Goal: Task Accomplishment & Management: Complete application form

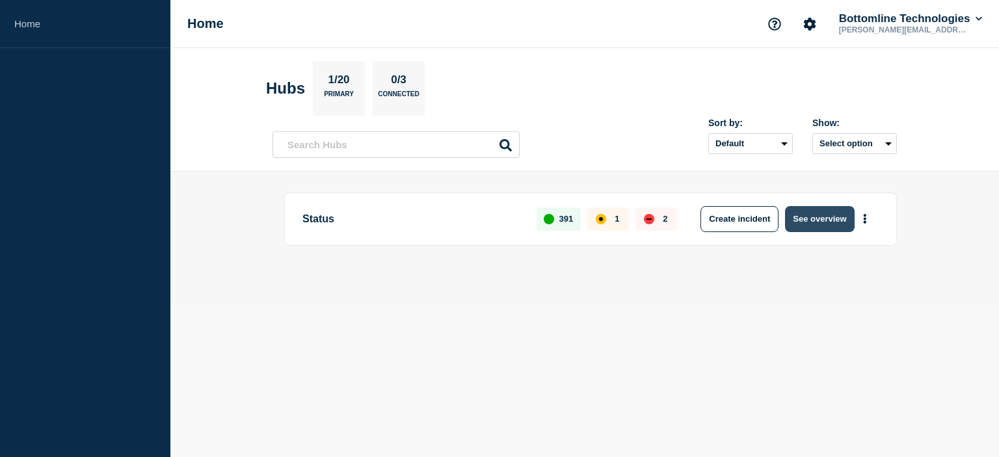
click at [816, 222] on button "See overview" at bounding box center [819, 219] width 69 height 26
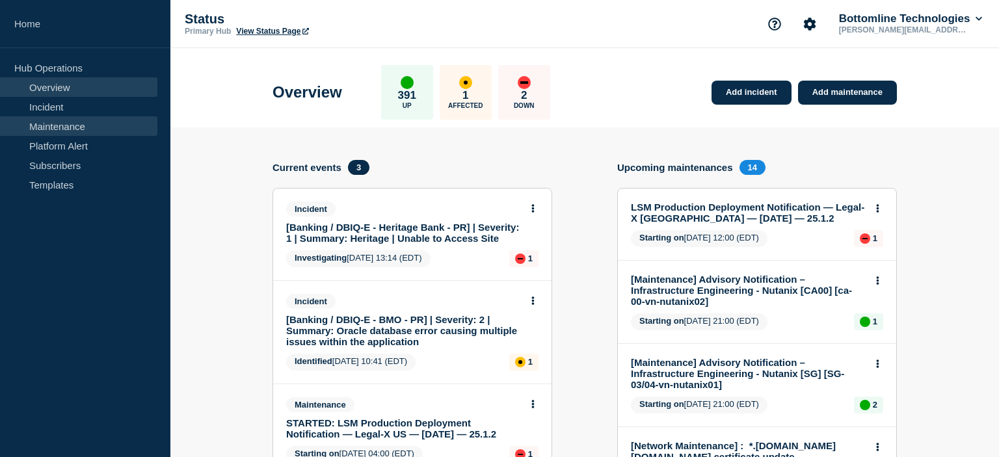
click at [63, 129] on link "Maintenance" at bounding box center [78, 126] width 157 height 20
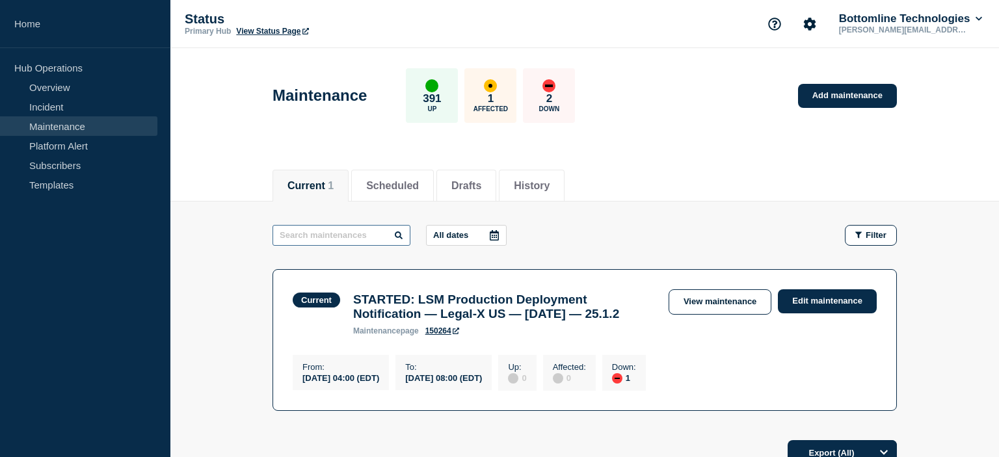
click at [319, 238] on input "text" at bounding box center [341, 235] width 138 height 21
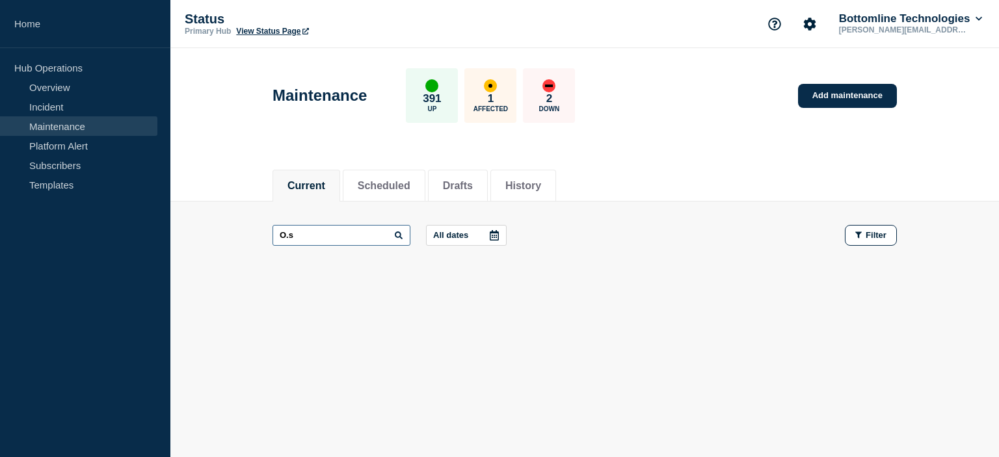
click at [319, 238] on input "O.s" at bounding box center [341, 235] width 138 height 21
type input "O"
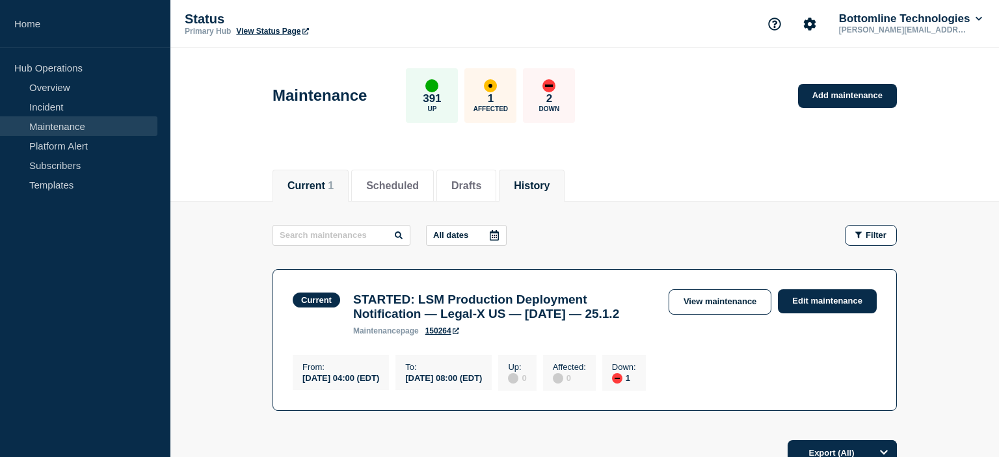
click at [549, 187] on button "History" at bounding box center [532, 186] width 36 height 12
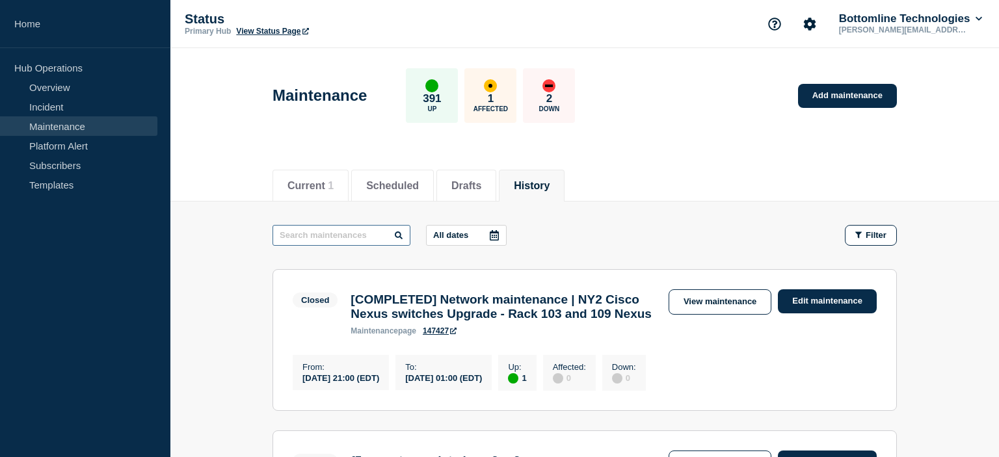
click at [339, 235] on input "text" at bounding box center [341, 235] width 138 height 21
type input "O.s"
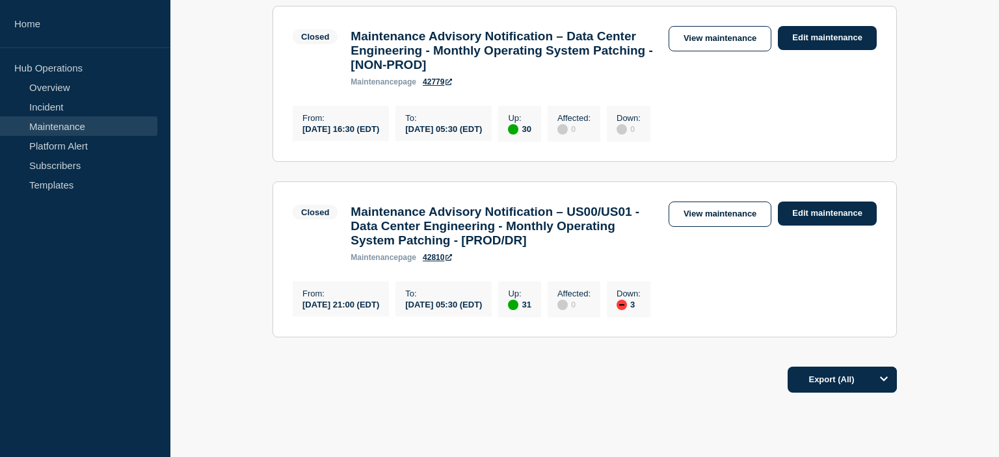
scroll to position [757, 0]
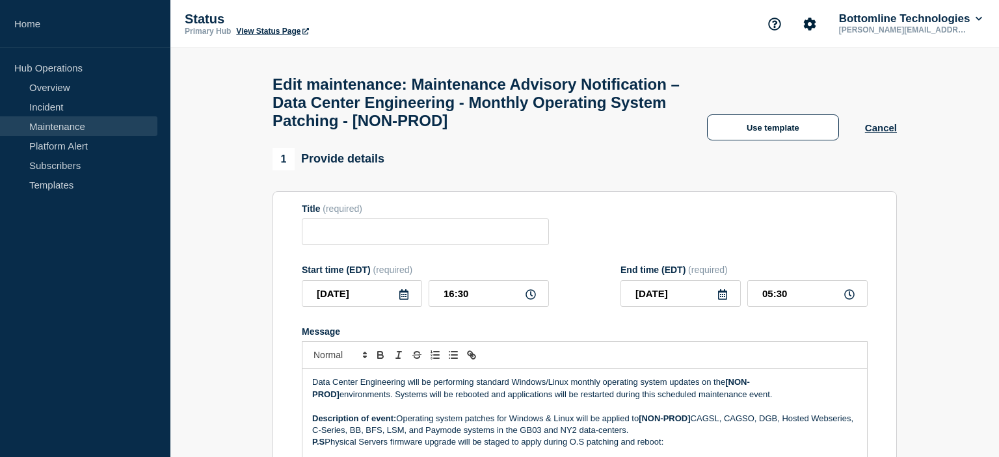
type input "Maintenance Advisory Notification – Data Center Engineering - Monthly Operating…"
type input "2025-09-10"
type input "16:30"
type input "2025-09-11"
type input "05:30"
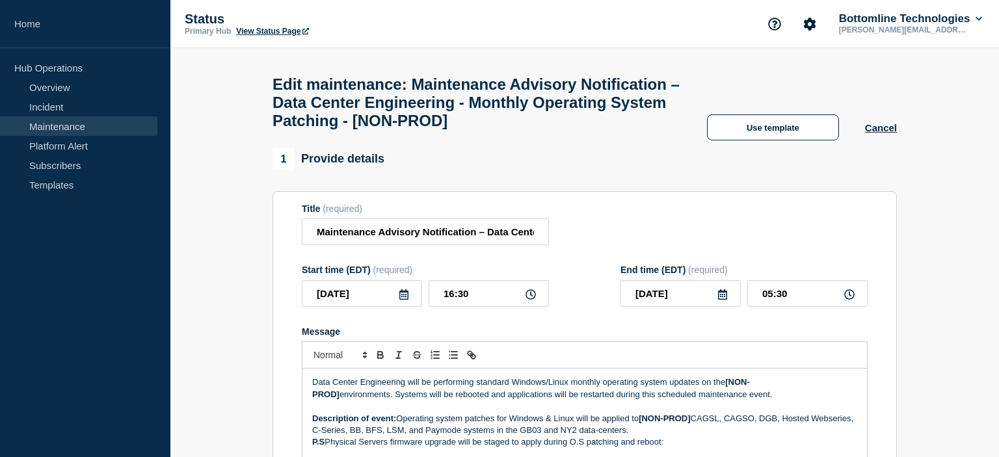
click at [403, 300] on icon at bounding box center [404, 294] width 10 height 10
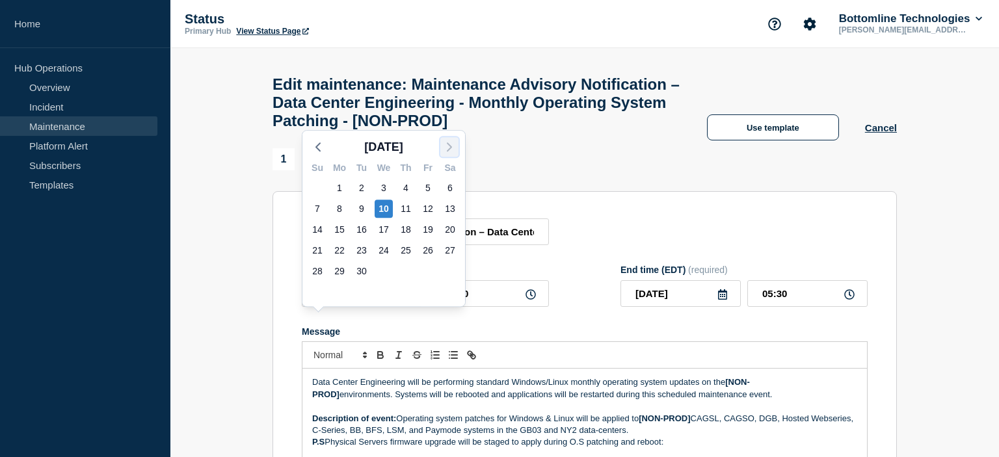
click at [452, 147] on icon "button" at bounding box center [449, 147] width 16 height 16
click at [381, 230] on div "15" at bounding box center [383, 229] width 18 height 18
type input "2025-10-15"
type input "2025-10-16"
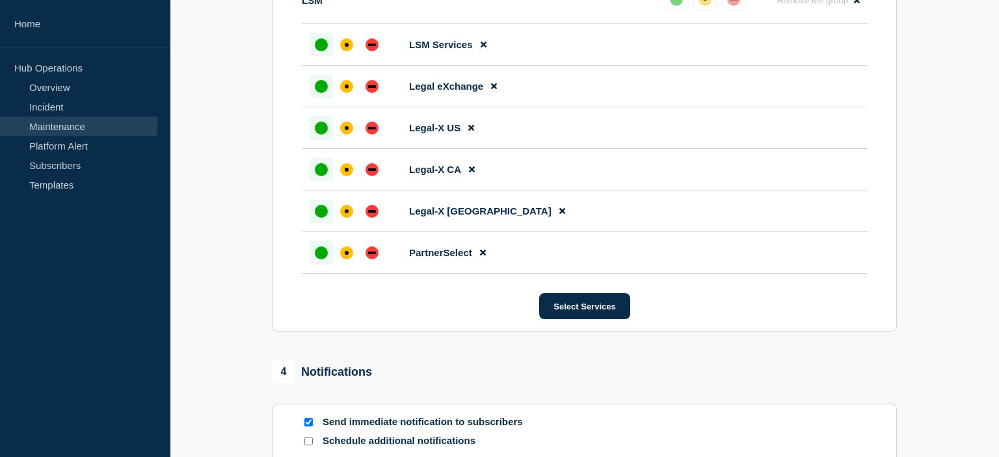
scroll to position [2085, 0]
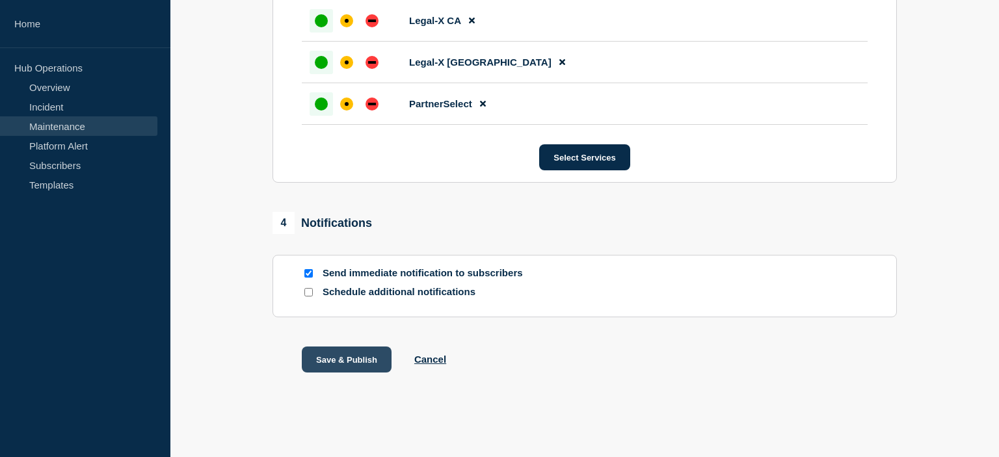
click at [333, 358] on button "Save & Publish" at bounding box center [347, 360] width 90 height 26
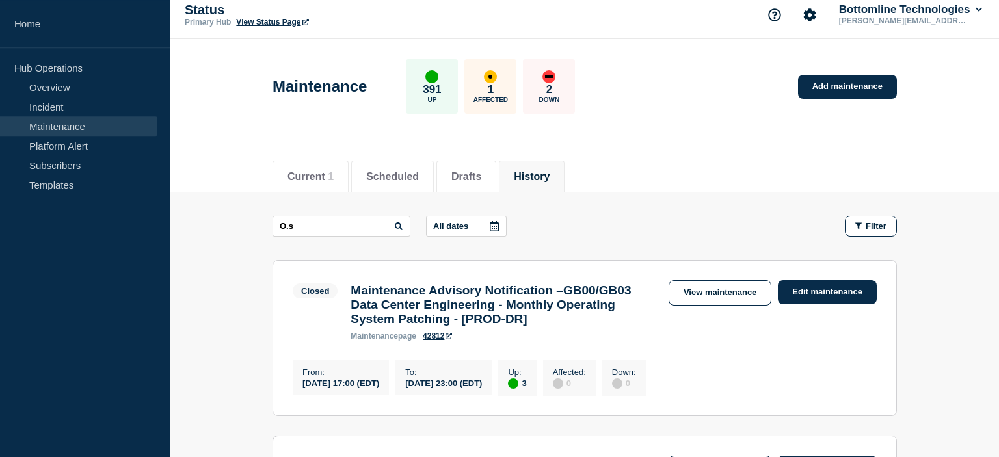
scroll to position [2, 0]
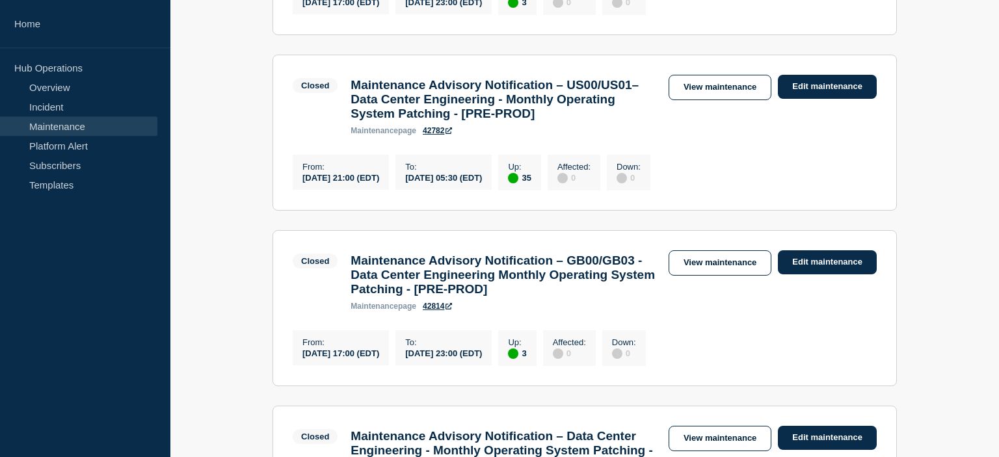
scroll to position [412, 0]
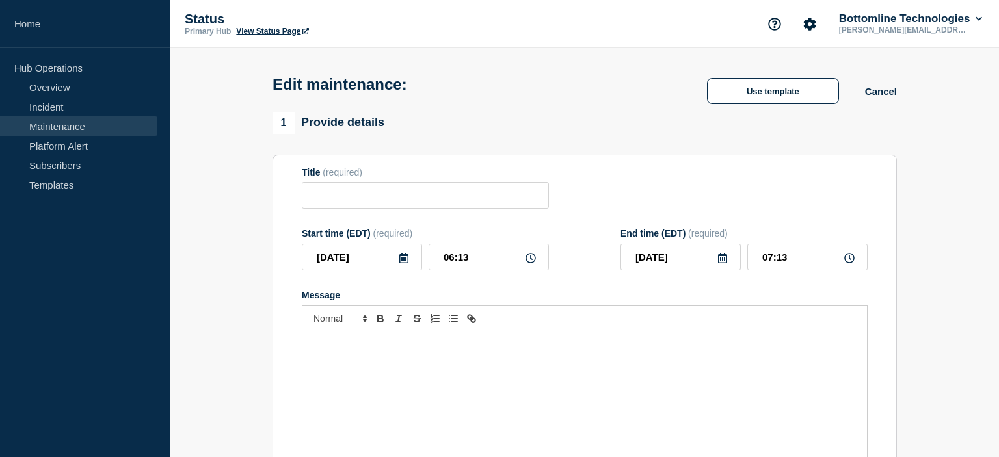
type input "Maintenance Advisory Notification – US00/US01 - Data Center Engineering - Month…"
type input "[DATE]"
type input "21:00"
type input "[DATE]"
type input "05:30"
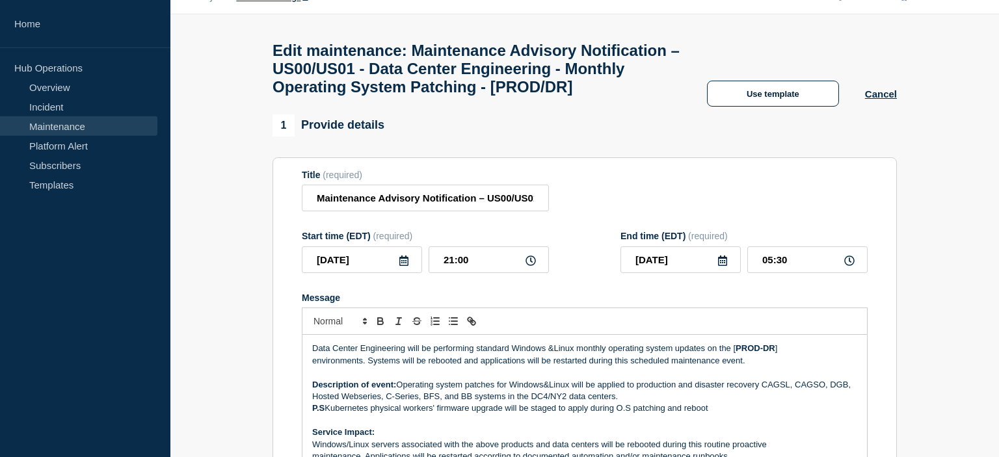
scroll to position [68, 0]
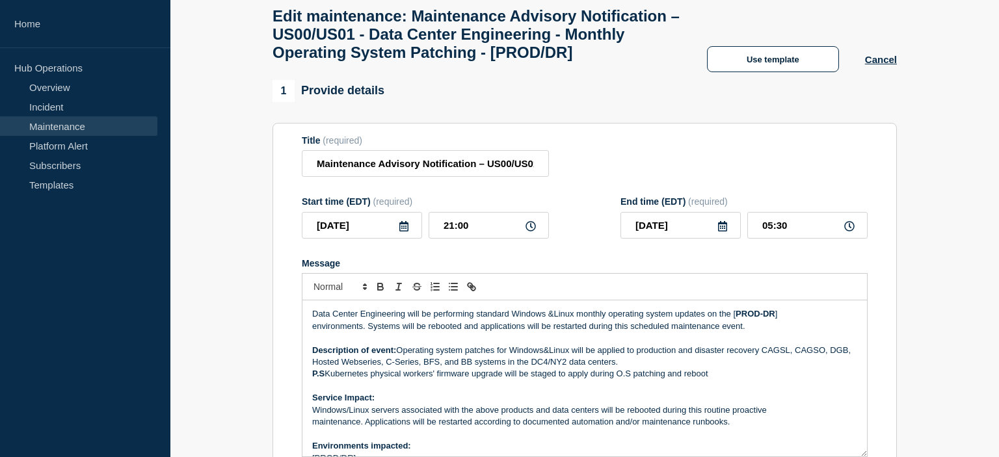
click at [404, 231] on icon at bounding box center [404, 226] width 10 height 10
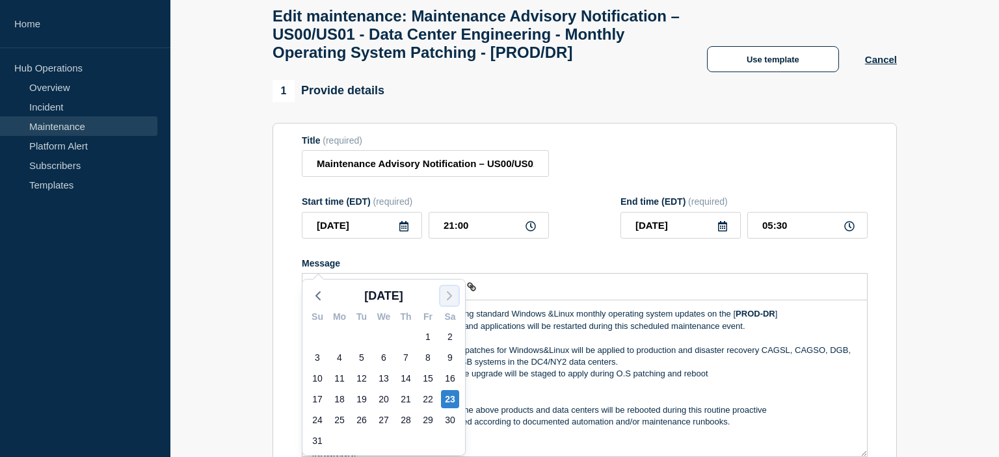
click at [446, 293] on icon "button" at bounding box center [449, 296] width 16 height 16
click at [449, 396] on div "25" at bounding box center [450, 399] width 18 height 18
type input "[DATE]"
type input "2025-10-26"
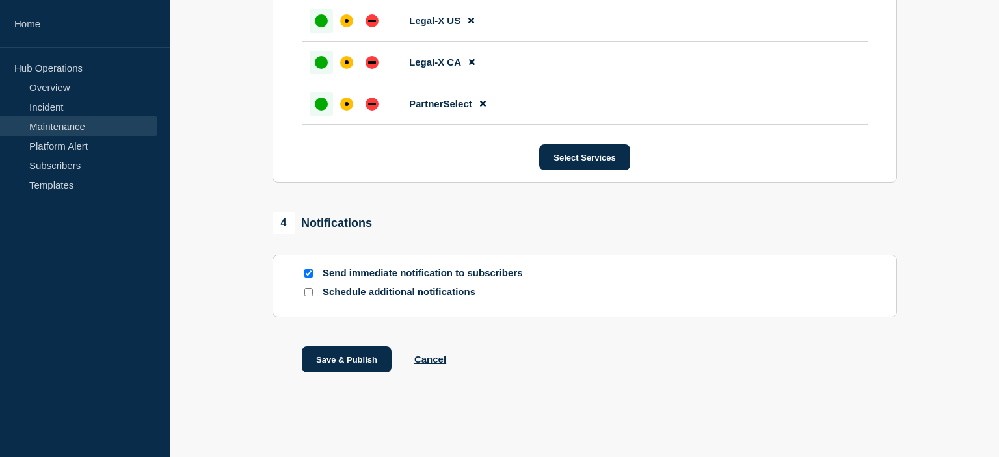
scroll to position [2479, 0]
click at [376, 352] on button "Save & Publish" at bounding box center [347, 360] width 90 height 26
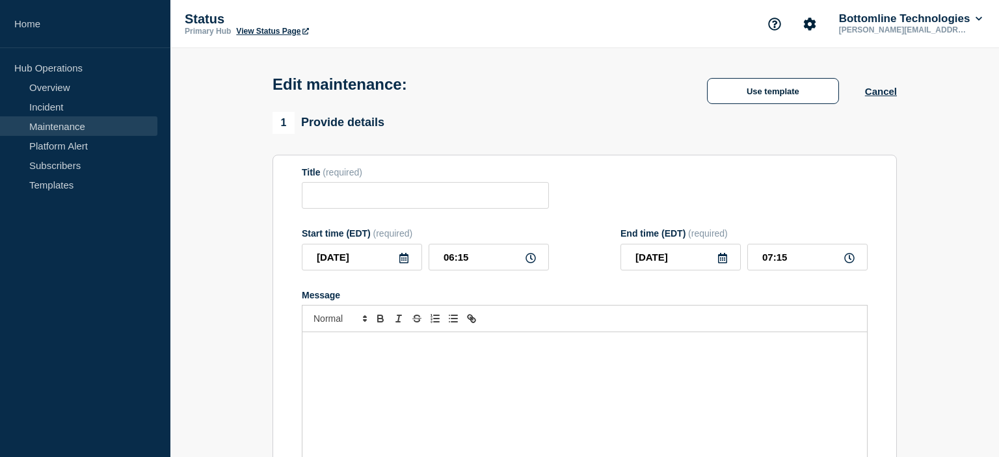
type input "Maintenance Advisory Notification –GB00/GB03 Data Center Engineering - Monthly …"
type input "[DATE]"
type input "17:00"
type input "[DATE]"
type input "23:00"
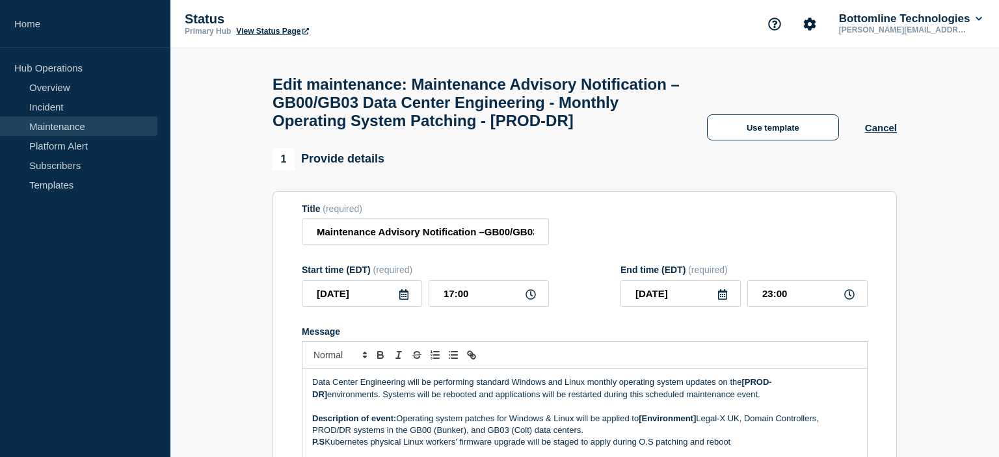
click at [408, 300] on icon at bounding box center [404, 294] width 10 height 10
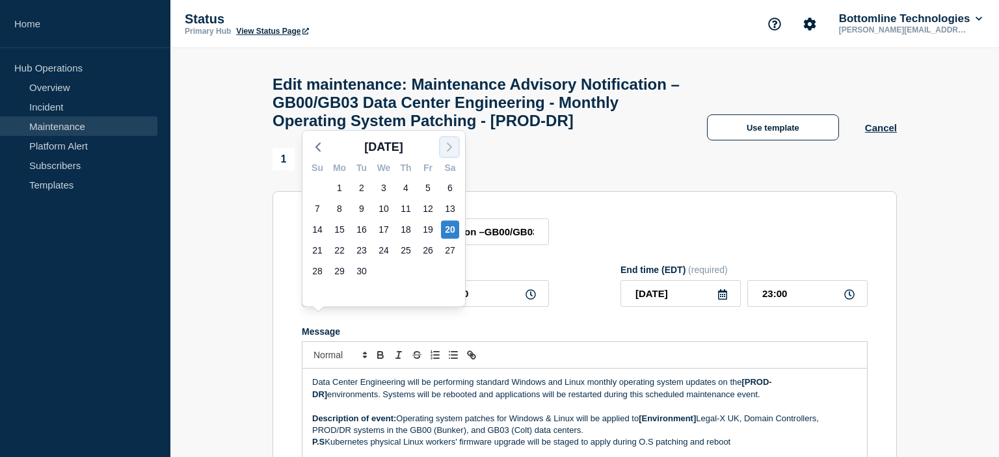
click at [454, 148] on icon "button" at bounding box center [449, 147] width 16 height 16
click at [452, 247] on div "25" at bounding box center [450, 250] width 18 height 18
type input "2025-10-25"
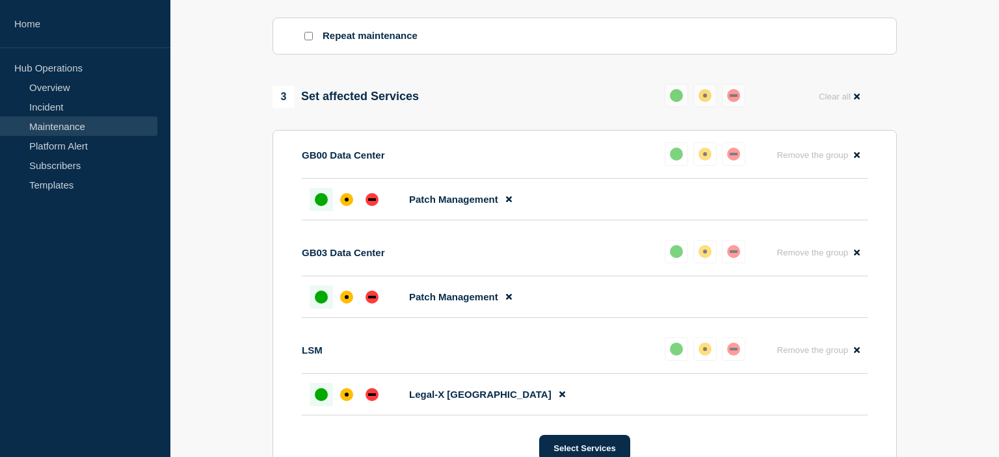
scroll to position [947, 0]
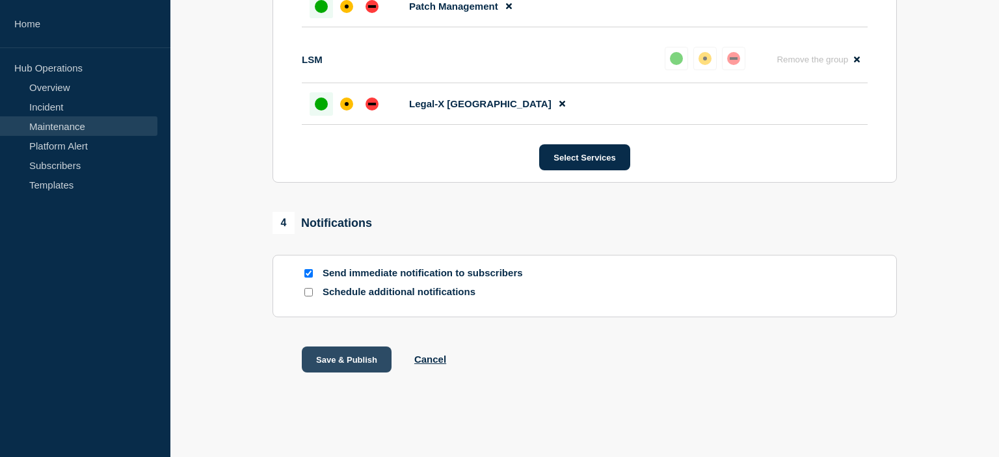
click at [359, 355] on button "Save & Publish" at bounding box center [347, 360] width 90 height 26
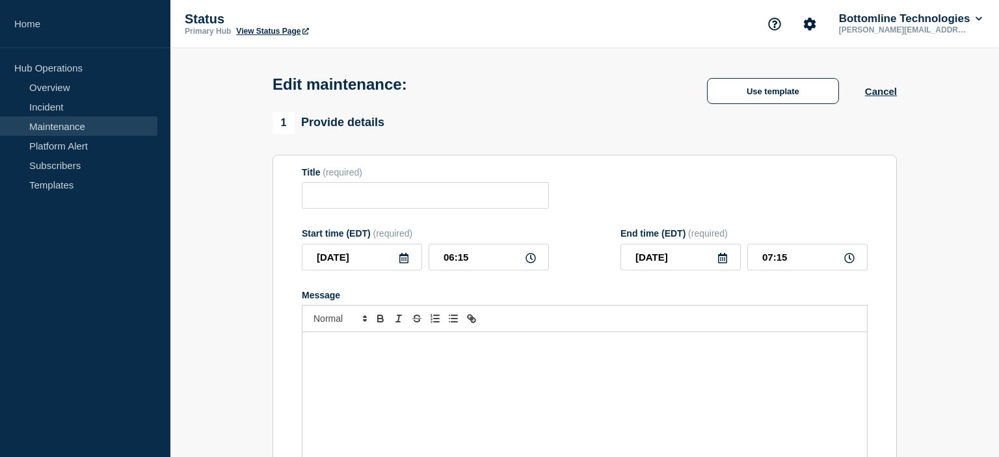
type input "Maintenance Advisory Notification – US00/US01– Data Center Engineering - Monthl…"
type input "[DATE]"
type input "21:00"
type input "[DATE]"
type input "05:30"
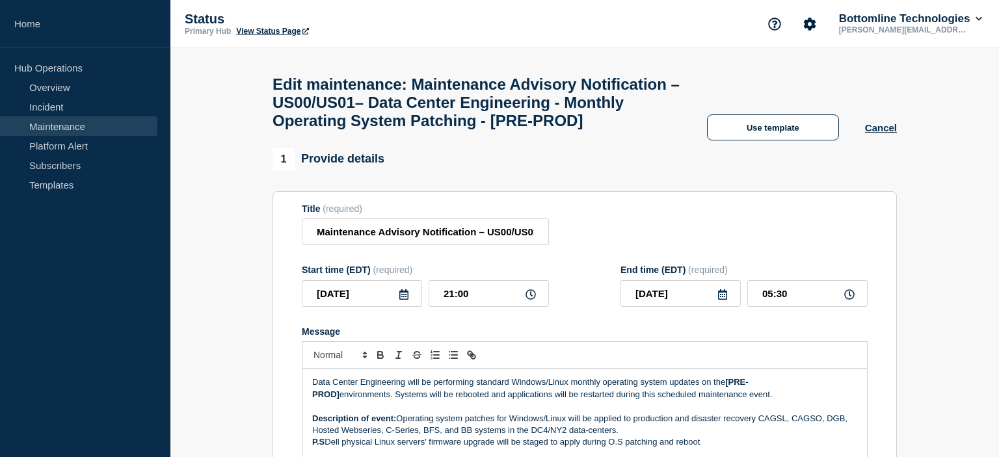
click at [405, 300] on icon at bounding box center [403, 294] width 9 height 10
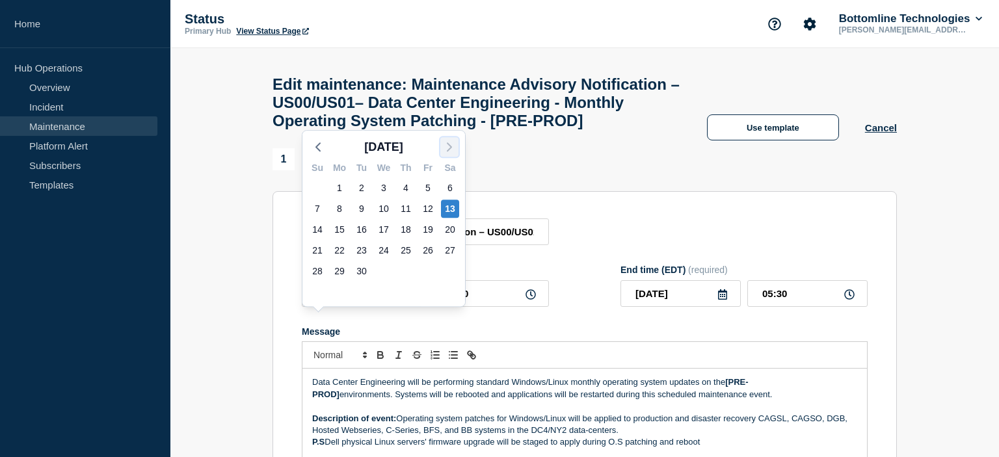
click at [449, 147] on icon "button" at bounding box center [449, 147] width 16 height 16
click at [451, 232] on div "18" at bounding box center [450, 229] width 18 height 18
type input "[DATE]"
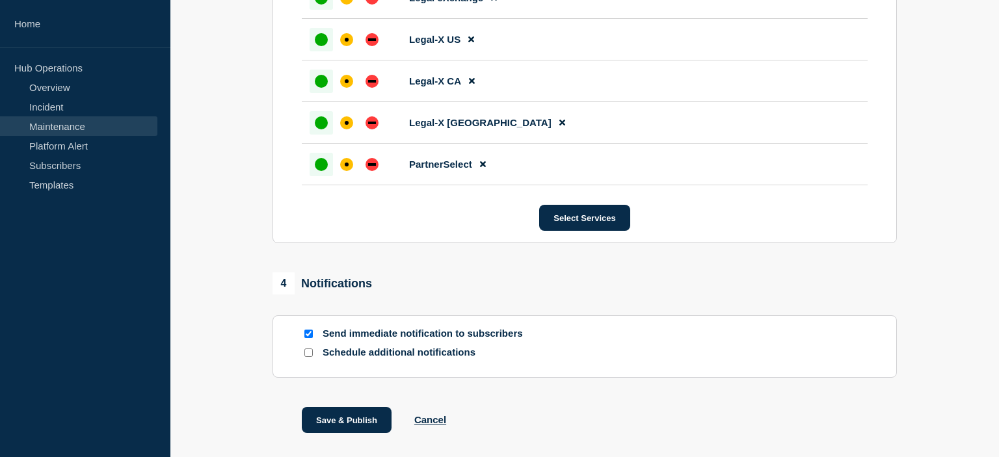
scroll to position [2521, 0]
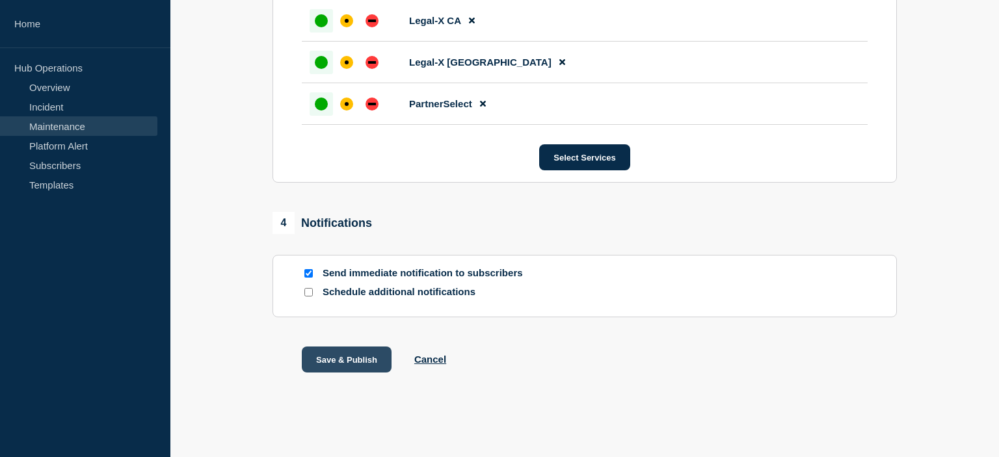
click at [371, 355] on button "Save & Publish" at bounding box center [347, 360] width 90 height 26
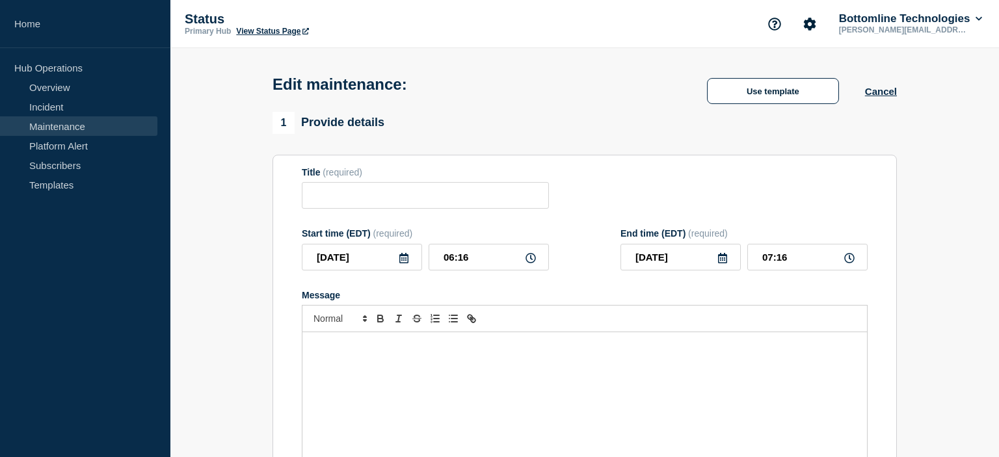
type input "Maintenance Advisory Notification – GB00/GB03 - Data Center Engineering Monthly…"
type input "[DATE]"
type input "17:00"
type input "[DATE]"
type input "23:00"
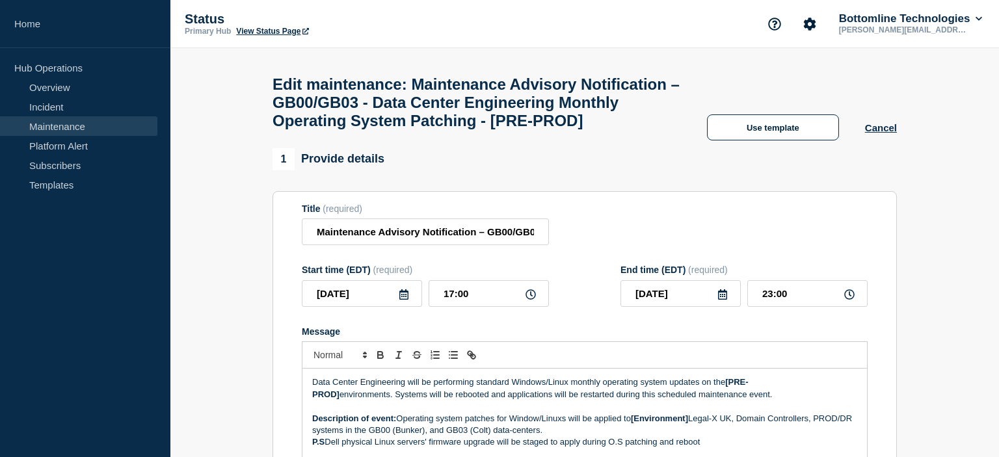
click at [401, 300] on icon at bounding box center [404, 294] width 10 height 10
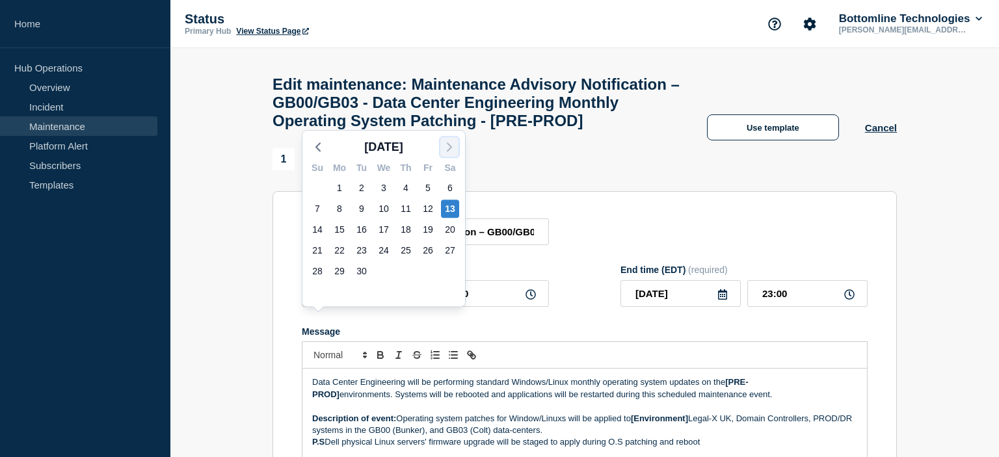
click at [453, 145] on icon "button" at bounding box center [449, 147] width 16 height 16
click at [444, 229] on div "18" at bounding box center [450, 229] width 18 height 18
type input "[DATE]"
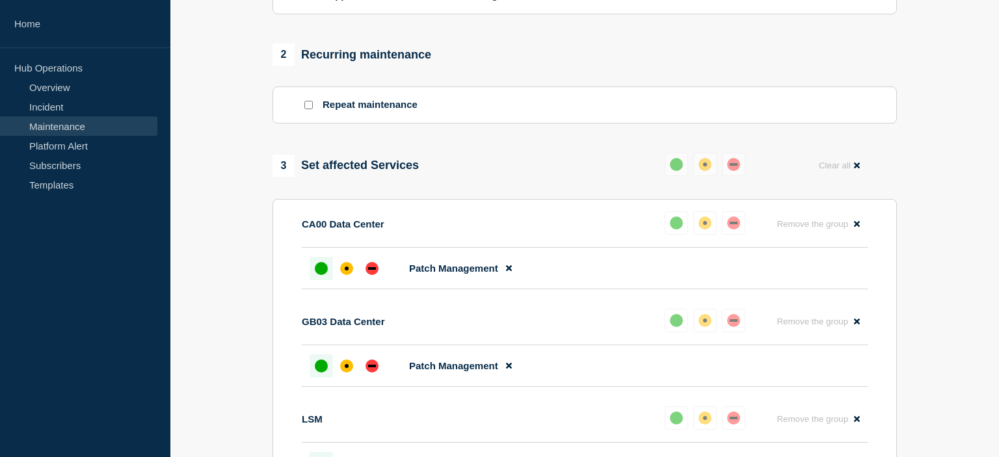
scroll to position [947, 0]
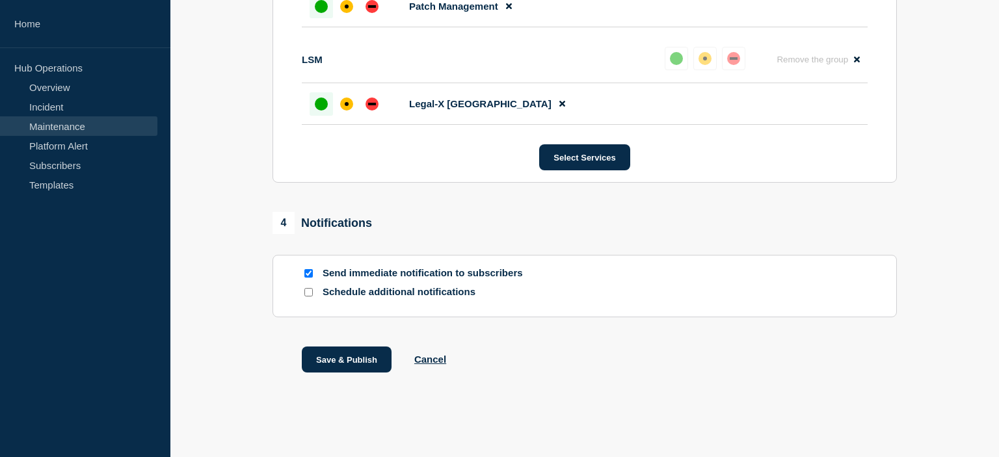
drag, startPoint x: 358, startPoint y: 354, endPoint x: 523, endPoint y: 222, distance: 211.5
click at [369, 352] on button "Save & Publish" at bounding box center [347, 360] width 90 height 26
